Goal: Task Accomplishment & Management: Manage account settings

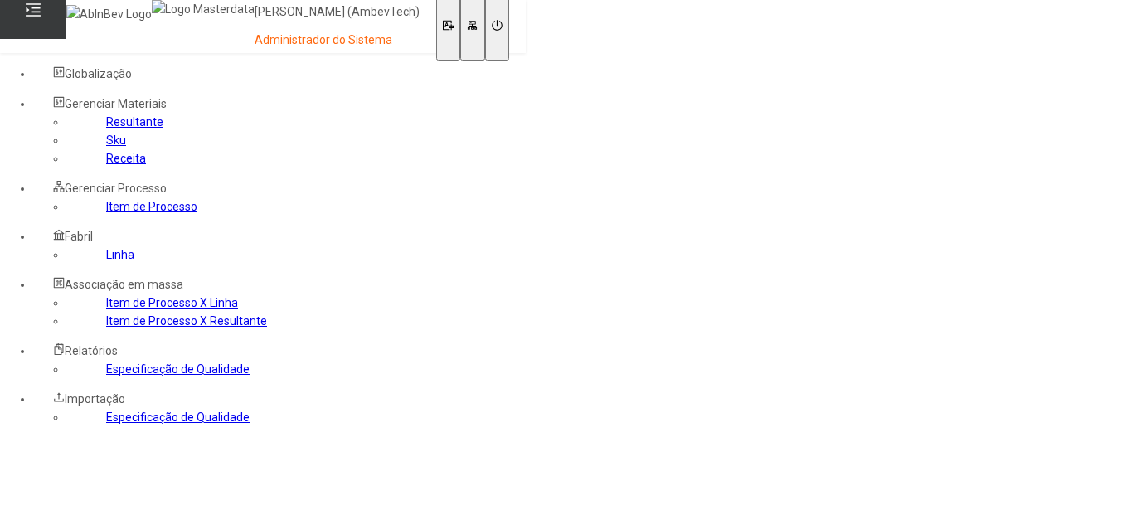
click at [106, 213] on link "Item de Processo" at bounding box center [151, 206] width 91 height 13
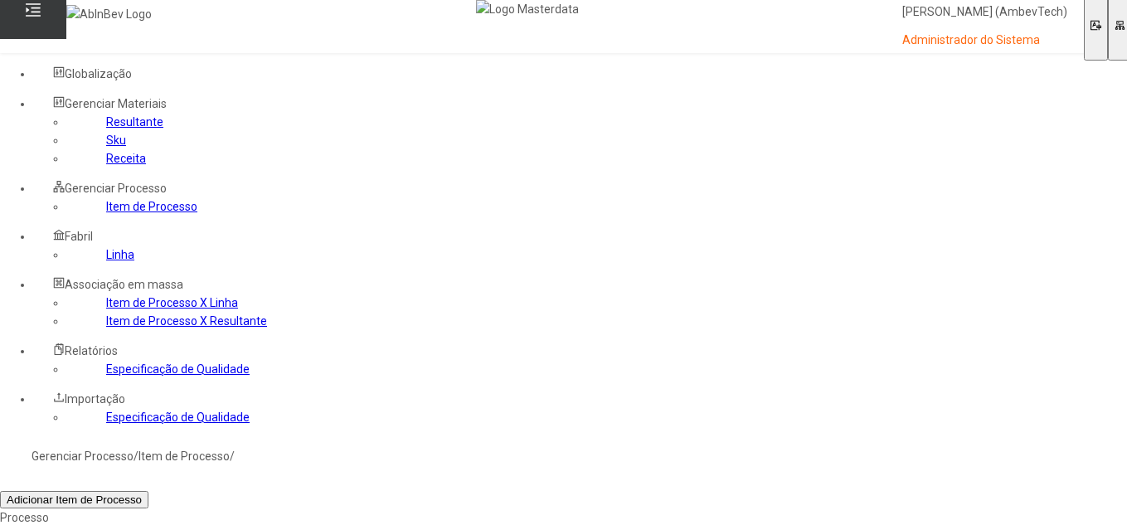
paste input "*****"
drag, startPoint x: 380, startPoint y: 276, endPoint x: 0, endPoint y: 260, distance: 380.2
click at [133, 279] on nz-layout "Globalização Item Processo x Linha - Bloqueio Integração Gerenciar Materiais Re…" at bounding box center [587, 474] width 1174 height 842
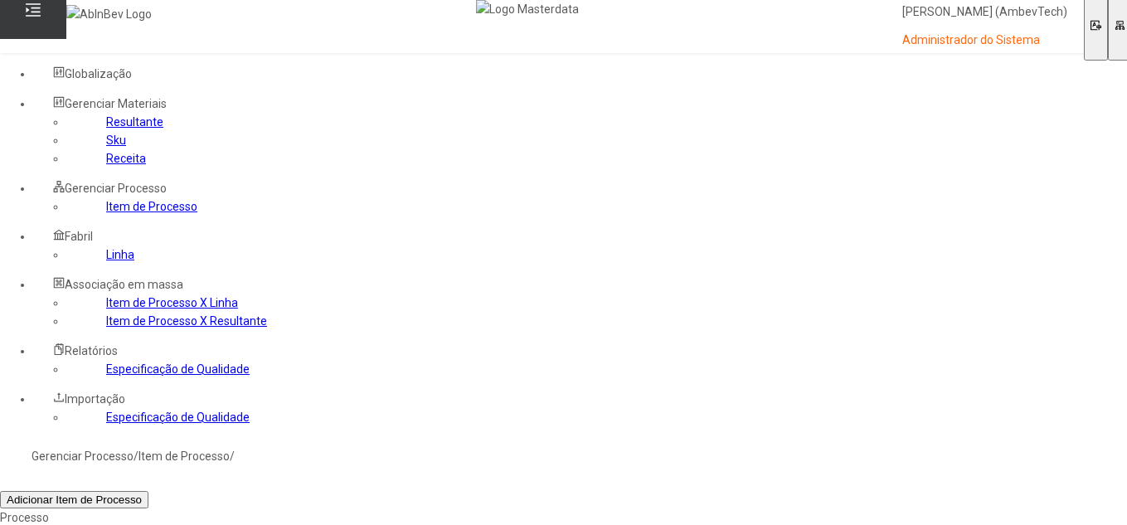
paste input
type input "*****"
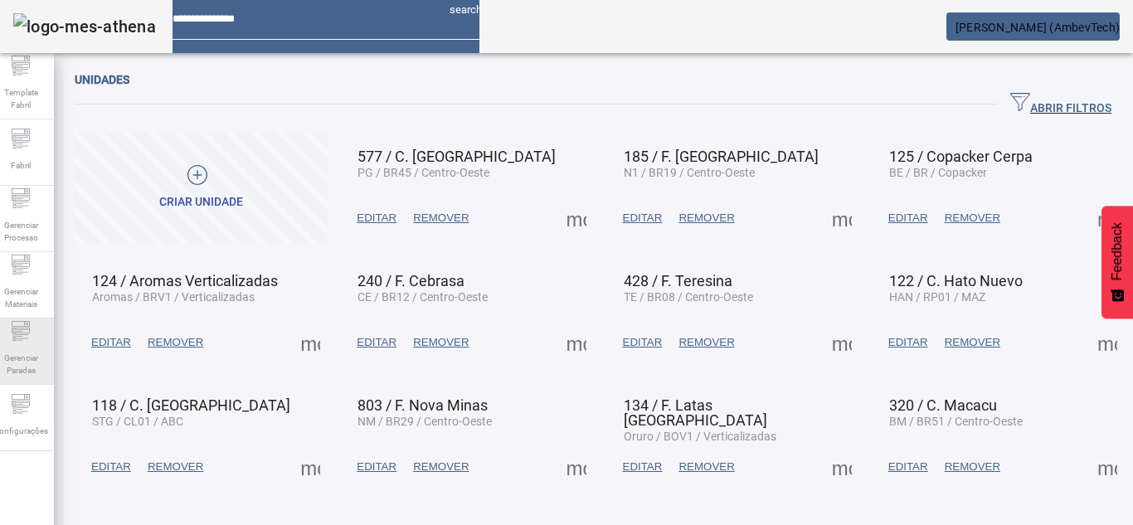
click at [7, 321] on div "Gerenciar Paradas" at bounding box center [21, 352] width 66 height 66
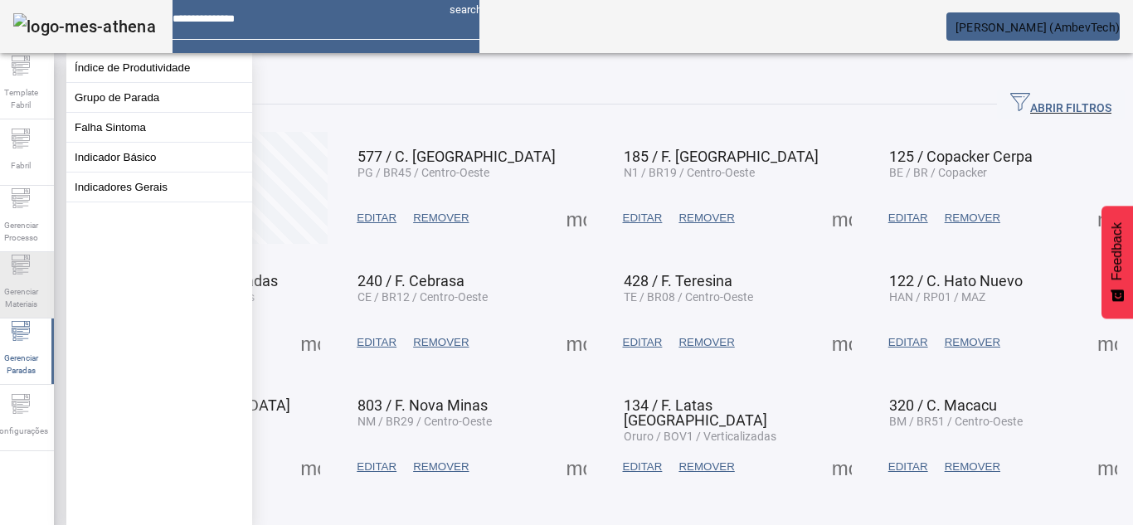
click at [21, 283] on span "Gerenciar Materiais" at bounding box center [21, 297] width 50 height 35
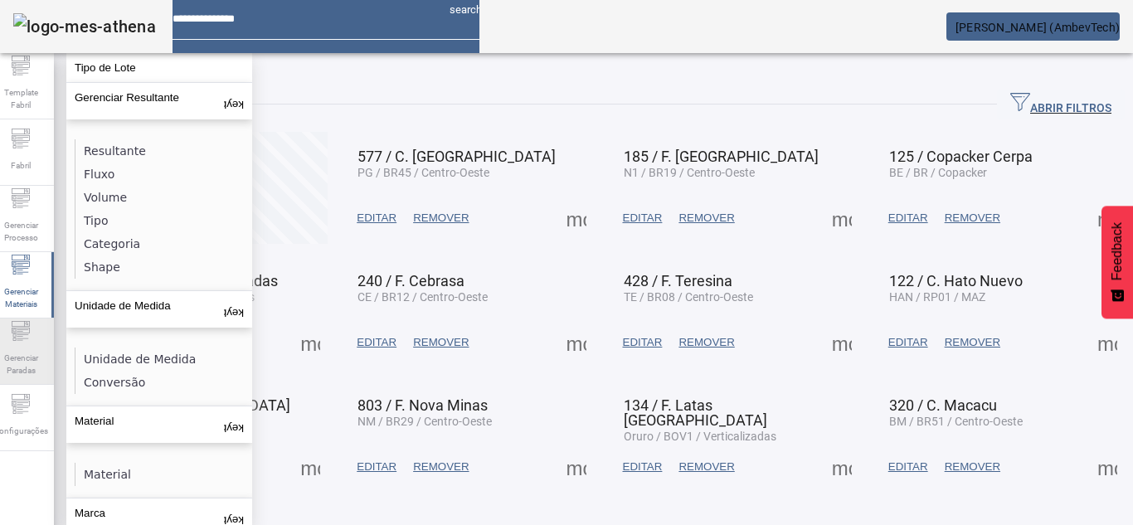
drag, startPoint x: 32, startPoint y: 399, endPoint x: 56, endPoint y: 340, distance: 63.6
click at [31, 399] on icon at bounding box center [21, 404] width 20 height 20
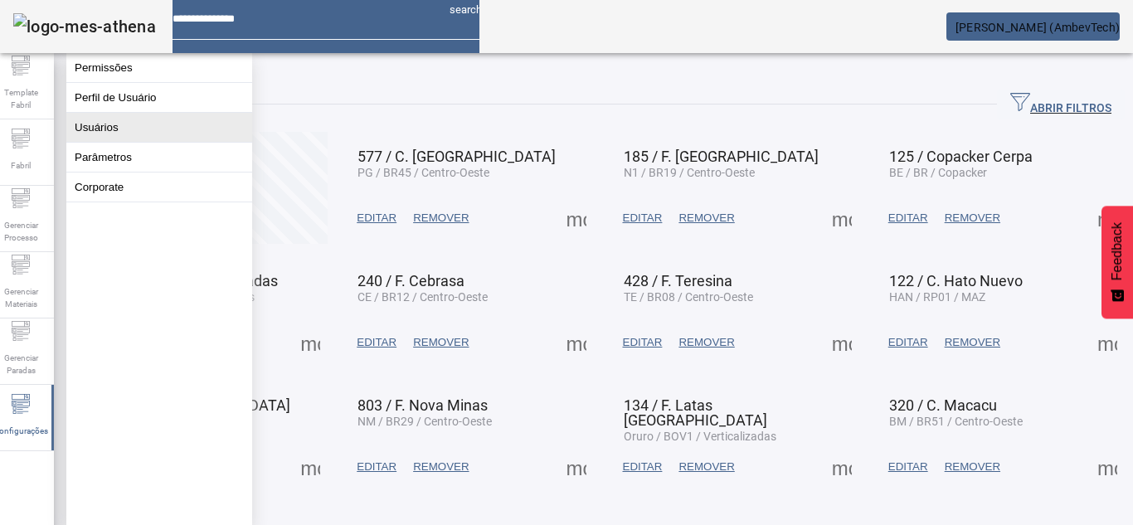
click at [126, 142] on button "Usuários" at bounding box center [159, 127] width 186 height 29
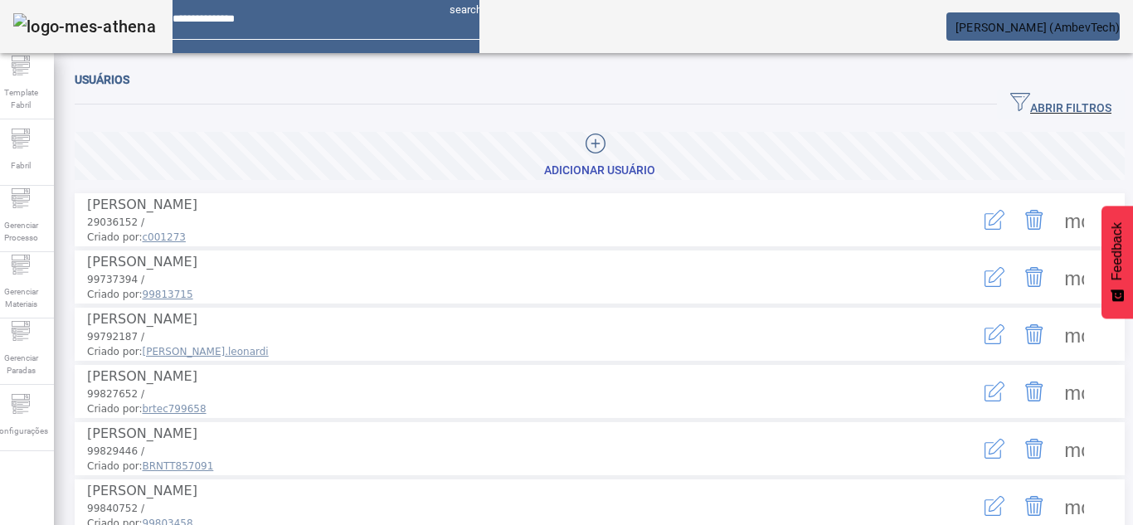
click at [1010, 100] on icon "button" at bounding box center [1020, 102] width 20 height 20
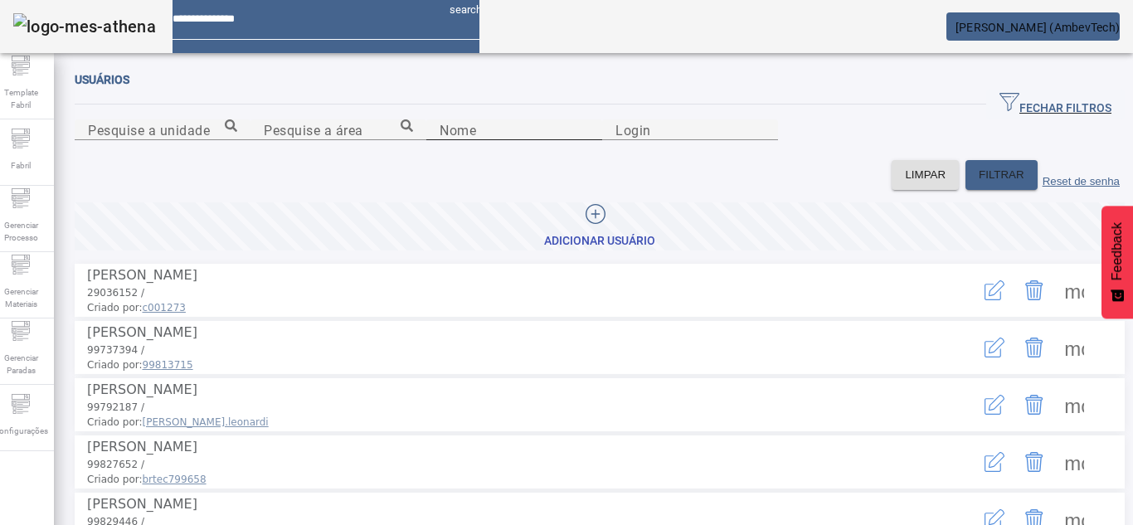
click at [440, 140] on input "Nome" at bounding box center [514, 130] width 149 height 20
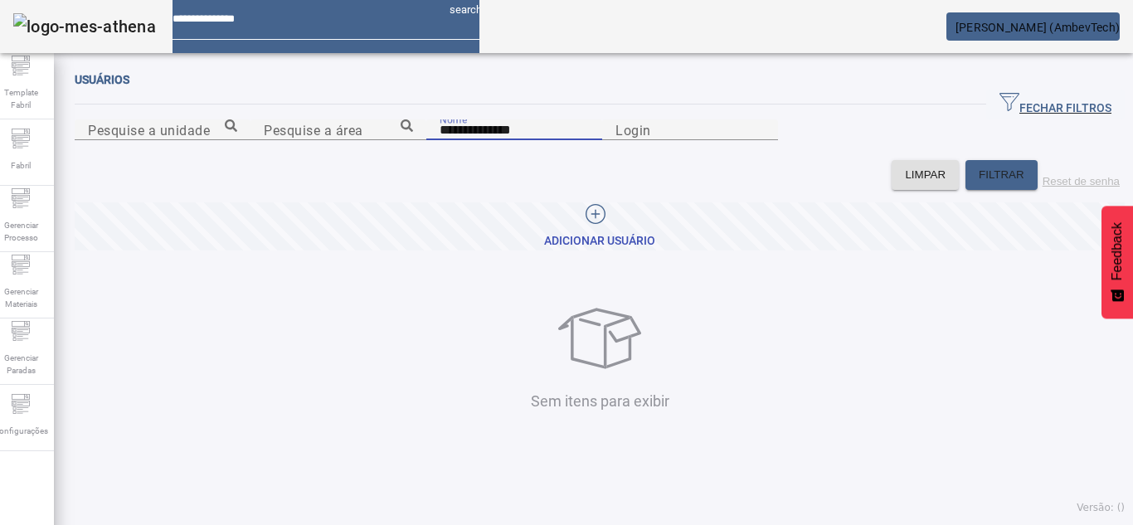
click at [440, 140] on input "**********" at bounding box center [514, 130] width 149 height 20
type input "******"
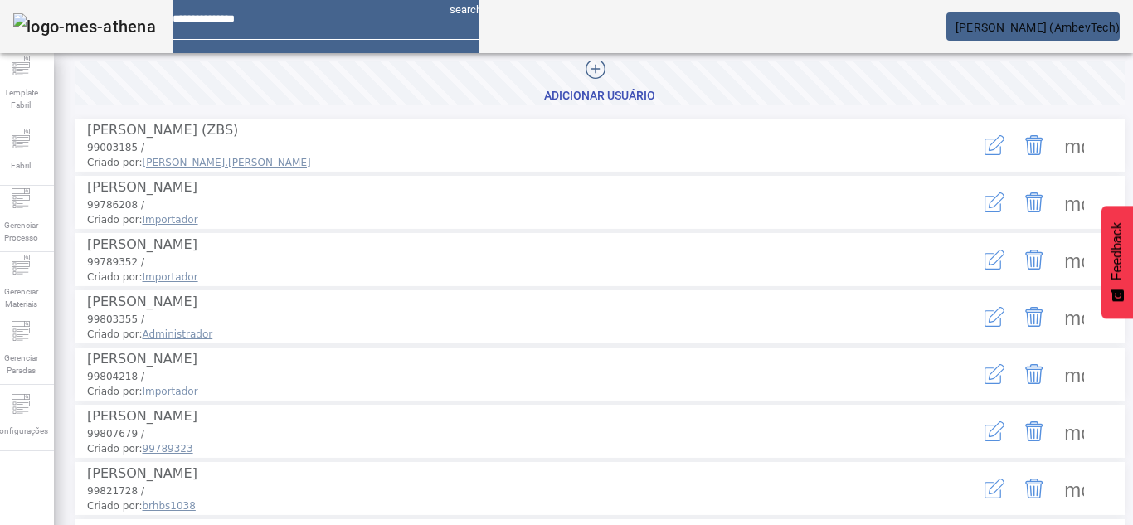
scroll to position [166, 0]
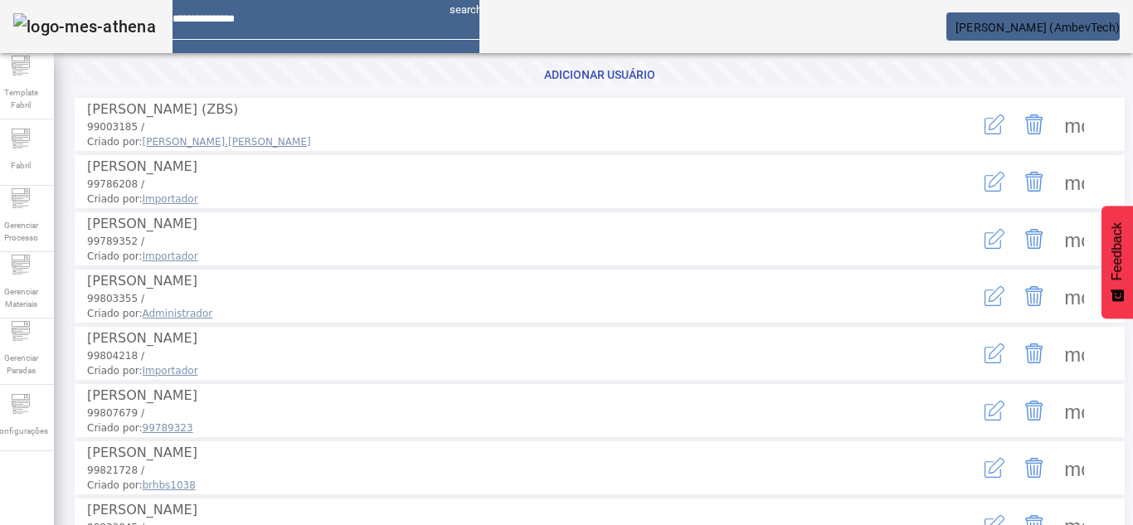
click at [985, 249] on icon "button" at bounding box center [993, 240] width 17 height 17
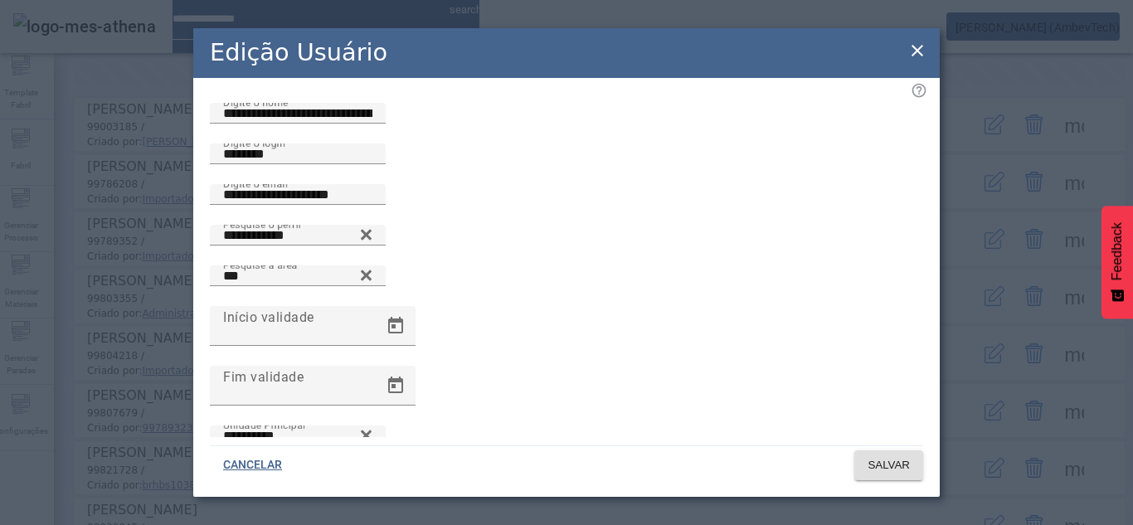
click at [911, 51] on icon at bounding box center [917, 51] width 20 height 20
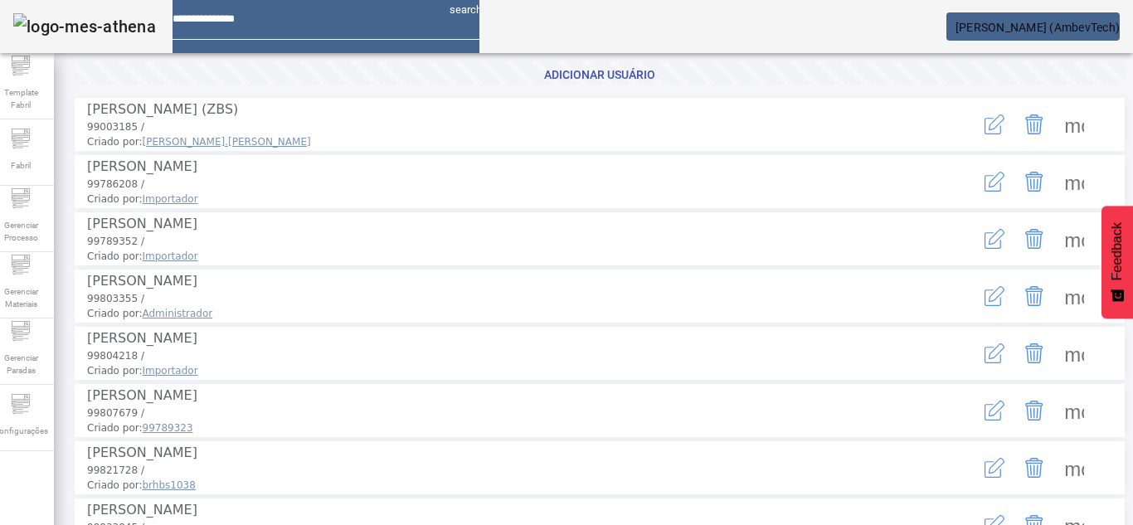
click at [1059, 259] on span at bounding box center [1074, 239] width 40 height 40
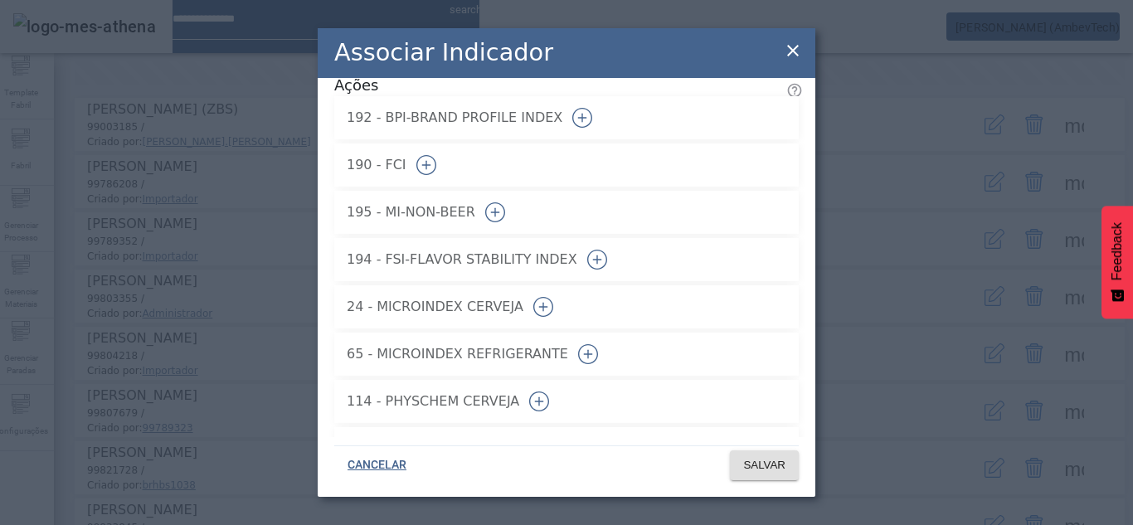
scroll to position [83, 0]
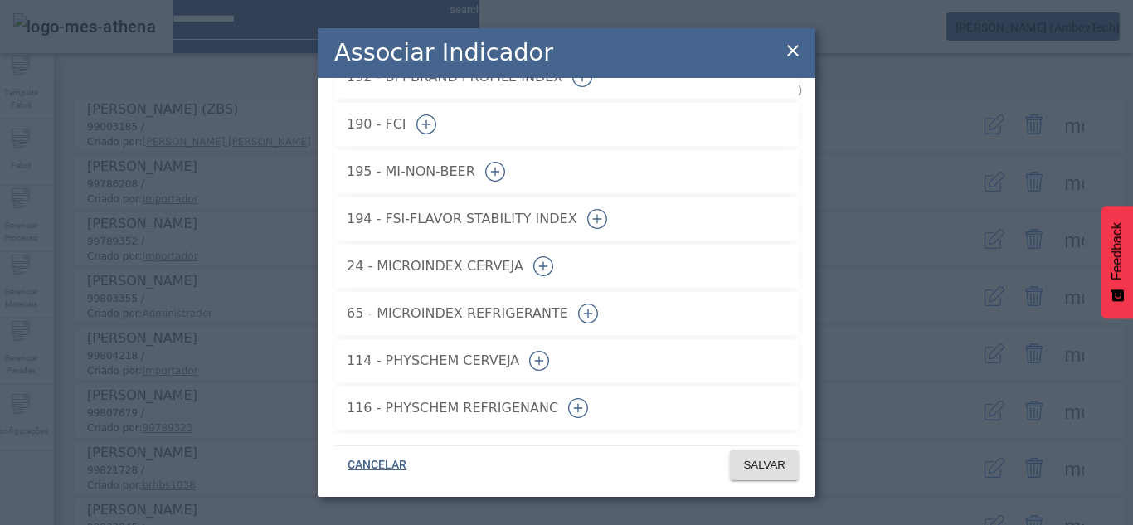
click at [607, 209] on icon "button" at bounding box center [597, 219] width 20 height 20
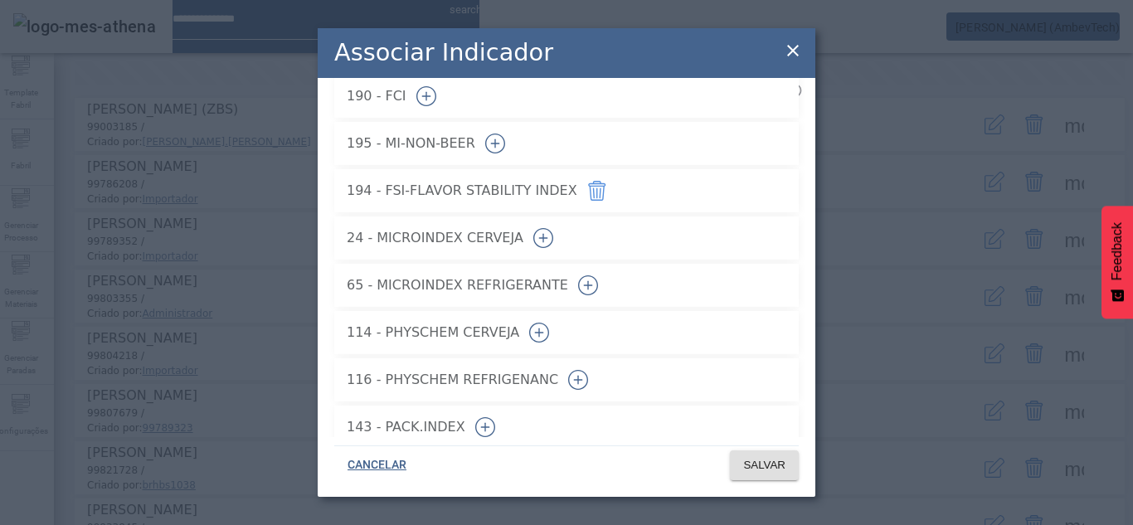
scroll to position [127, 0]
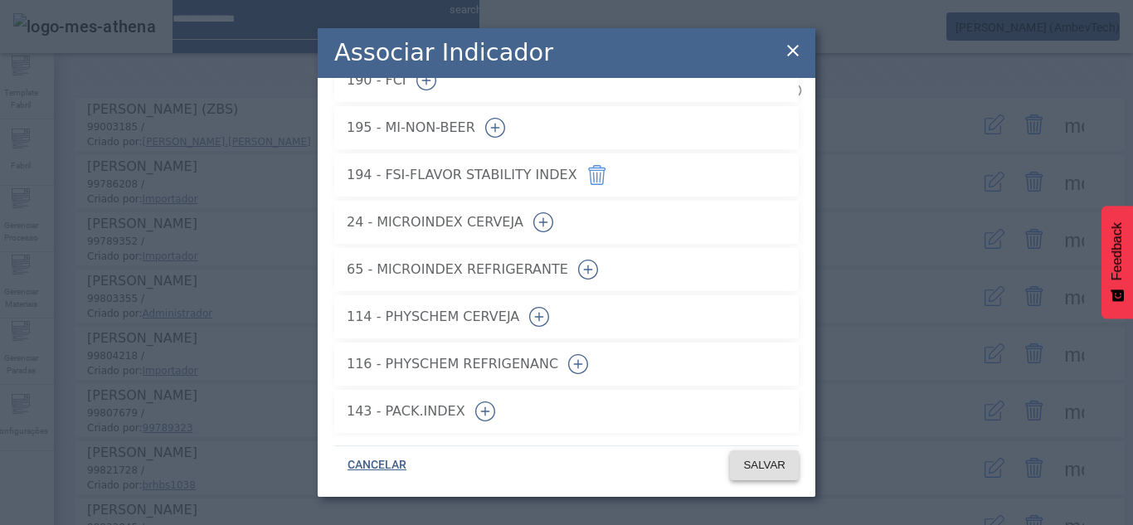
click at [761, 468] on span "SALVAR" at bounding box center [764, 465] width 42 height 17
